Goal: Information Seeking & Learning: Learn about a topic

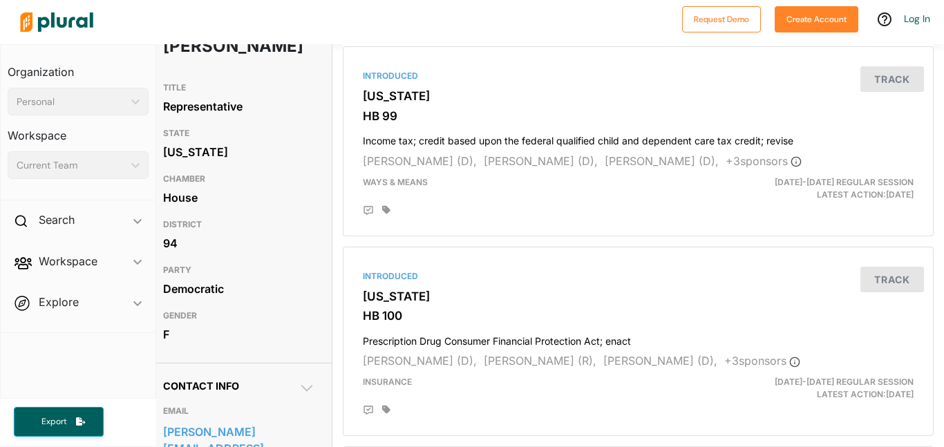
scroll to position [0, 10]
